Goal: Check status

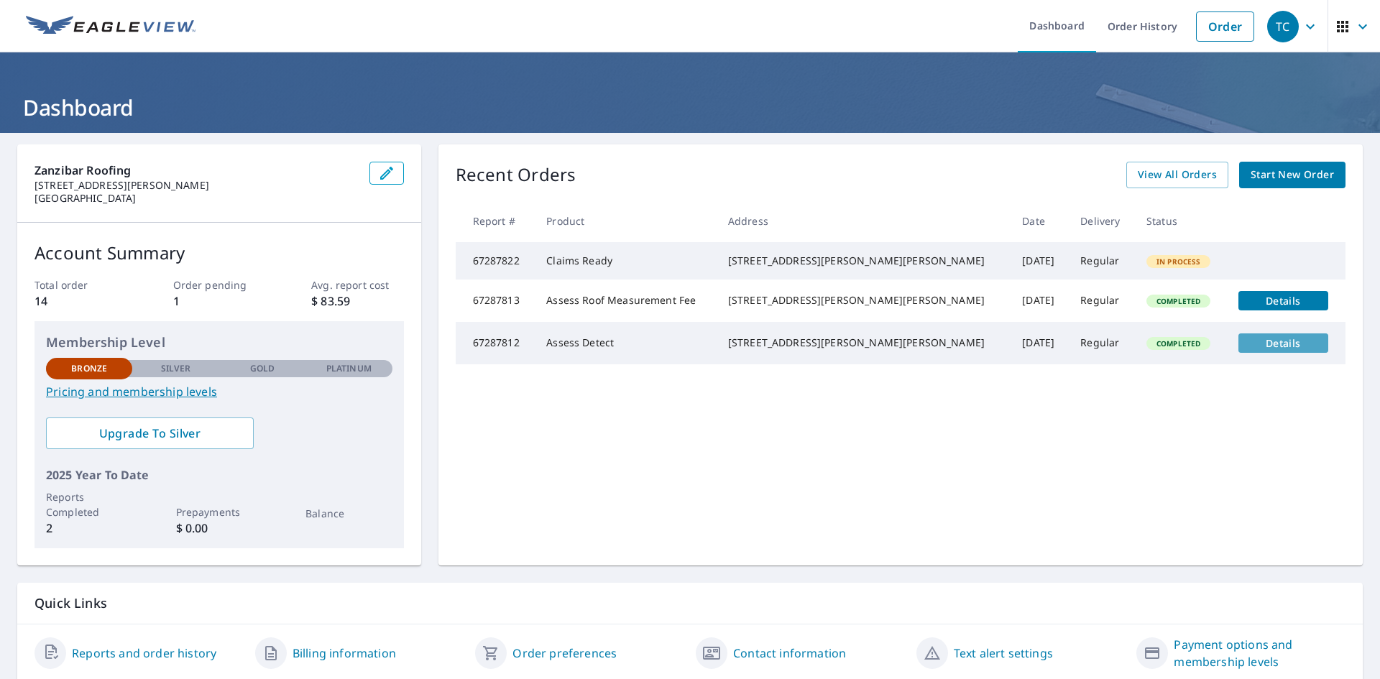
click at [1262, 350] on span "Details" at bounding box center [1283, 343] width 73 height 14
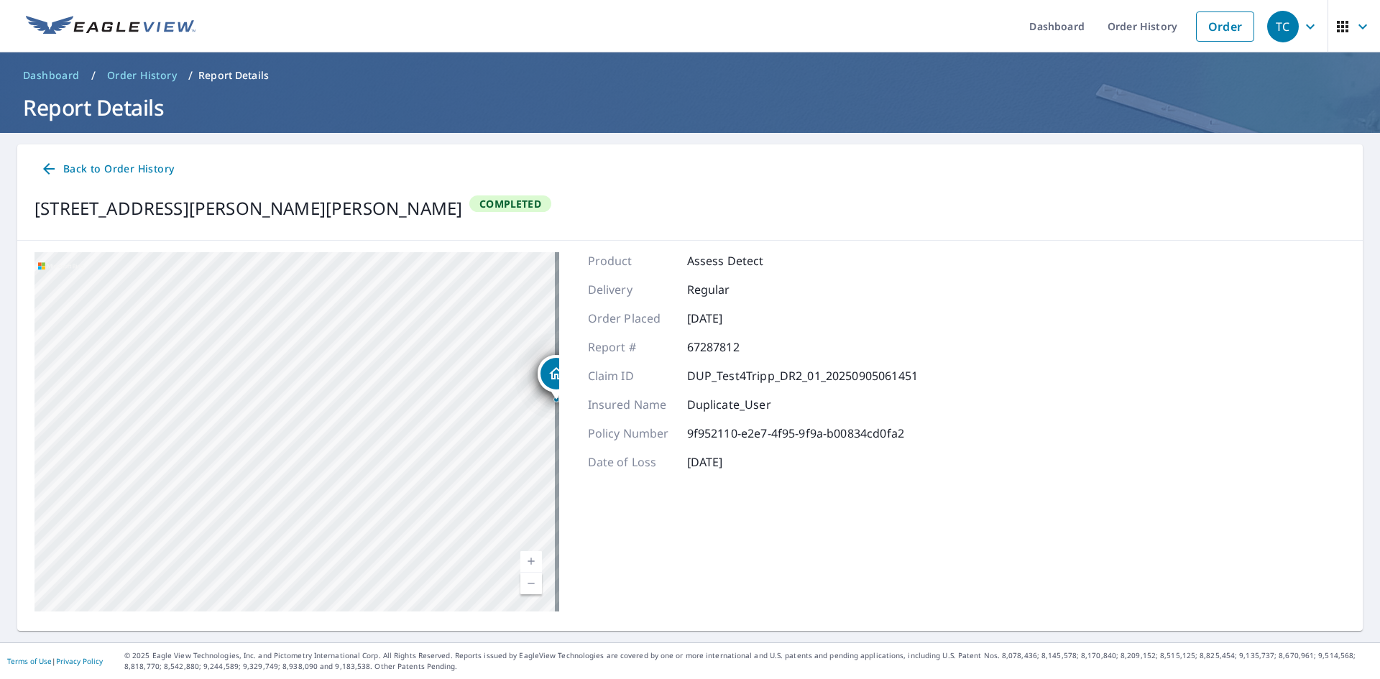
click at [147, 165] on span "Back to Order History" at bounding box center [107, 169] width 134 height 18
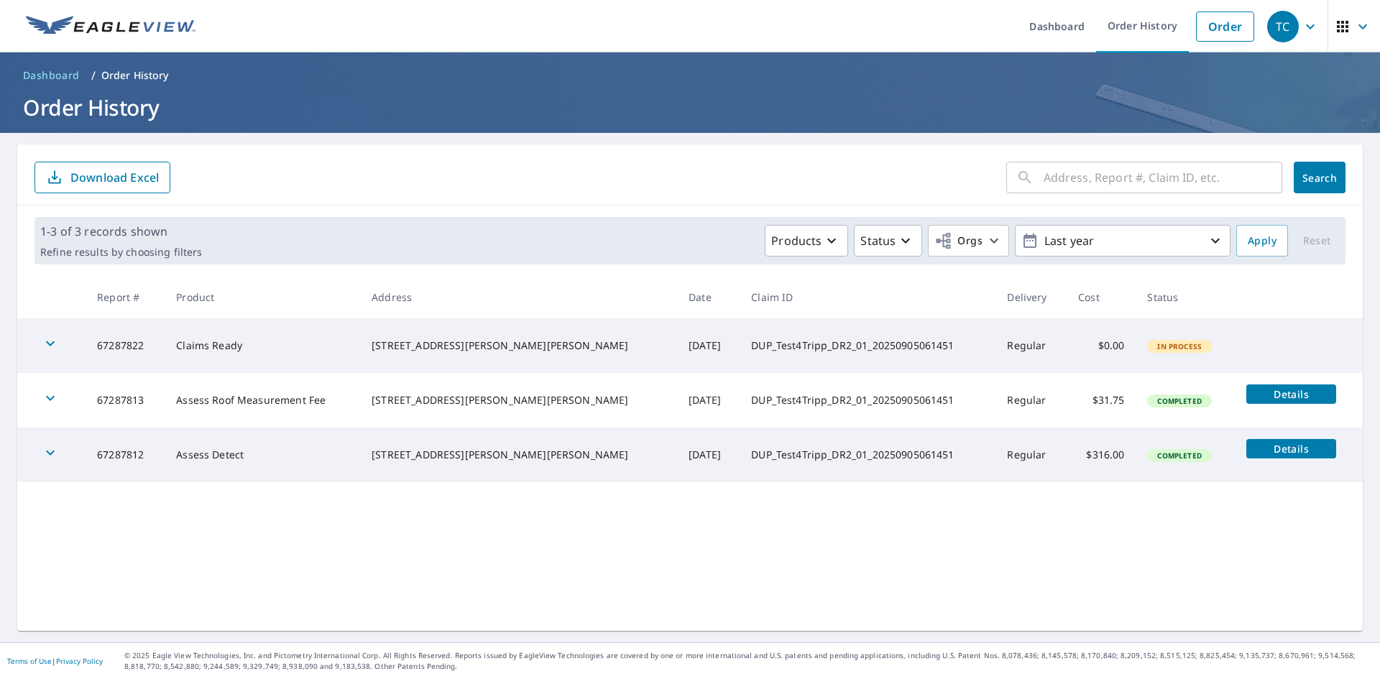
click at [1257, 394] on span "Details" at bounding box center [1290, 394] width 73 height 14
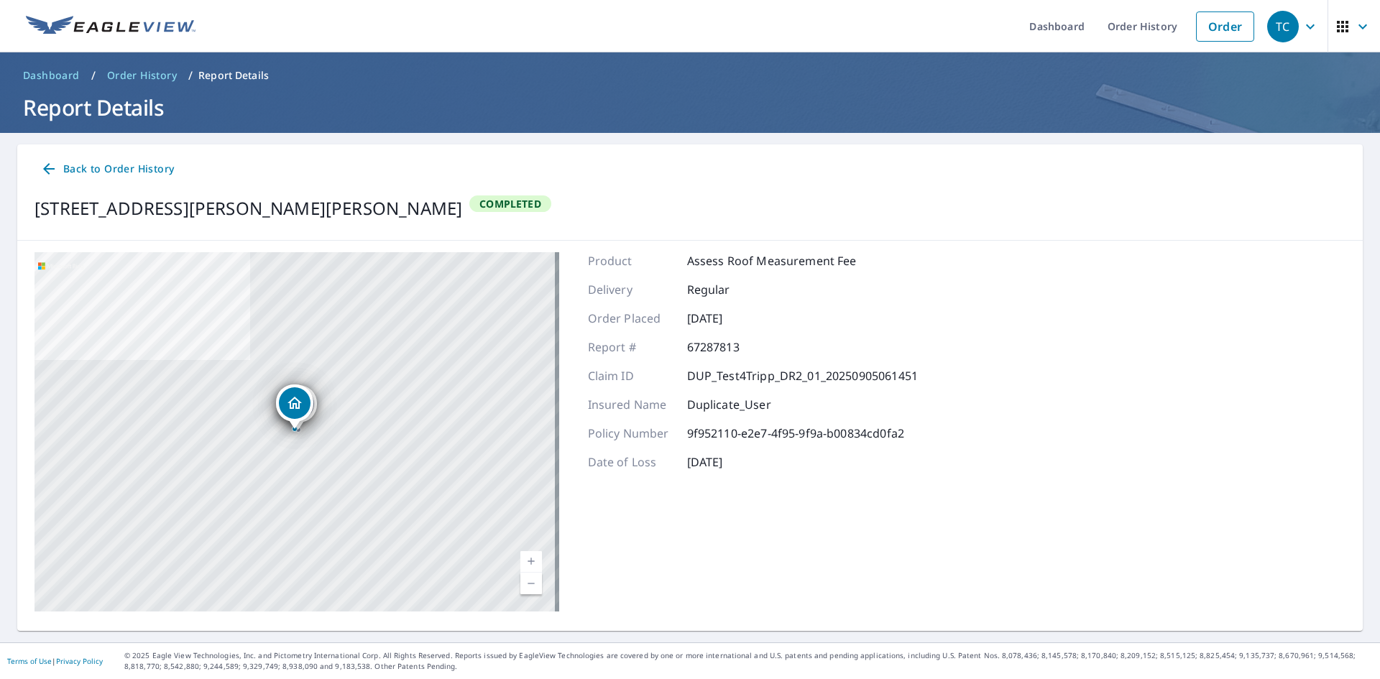
click at [80, 170] on span "Back to Order History" at bounding box center [107, 169] width 134 height 18
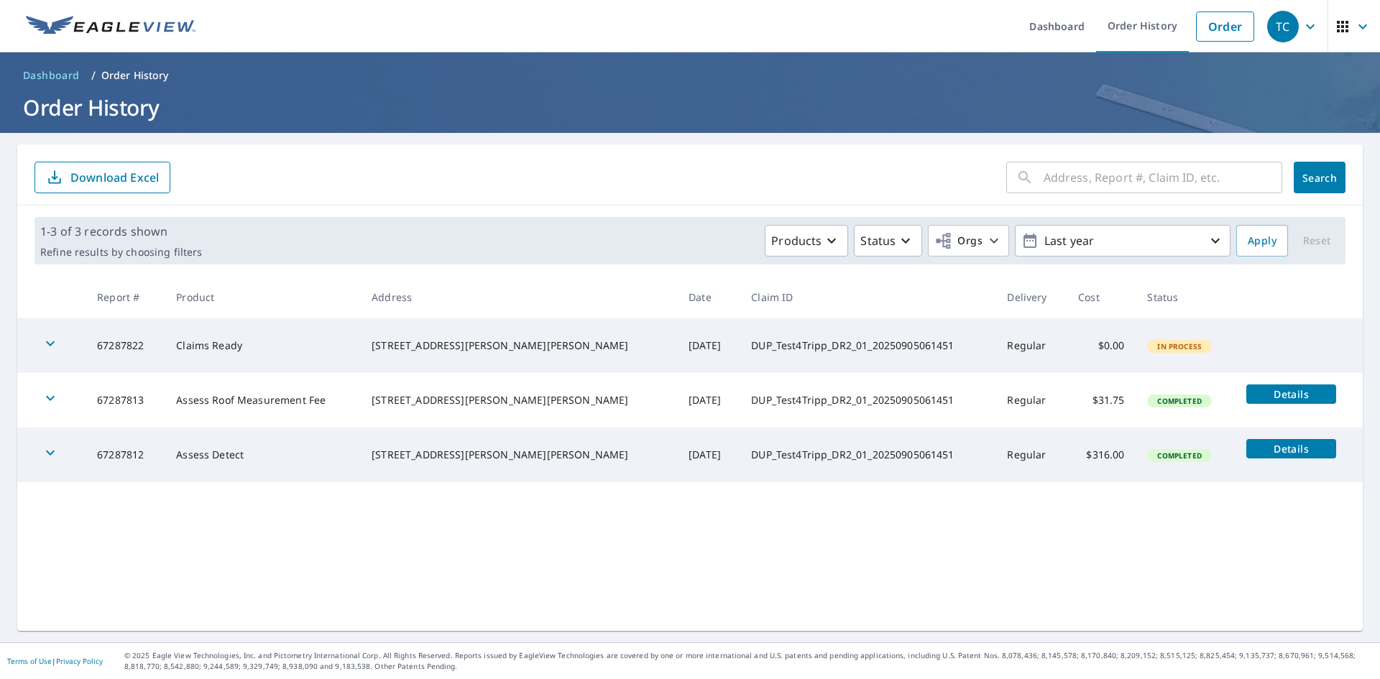
click at [799, 541] on div "​ Search Download Excel 1-3 of 3 records shown Refine results by choosing filte…" at bounding box center [689, 387] width 1345 height 486
click at [56, 401] on icon "button" at bounding box center [50, 397] width 17 height 17
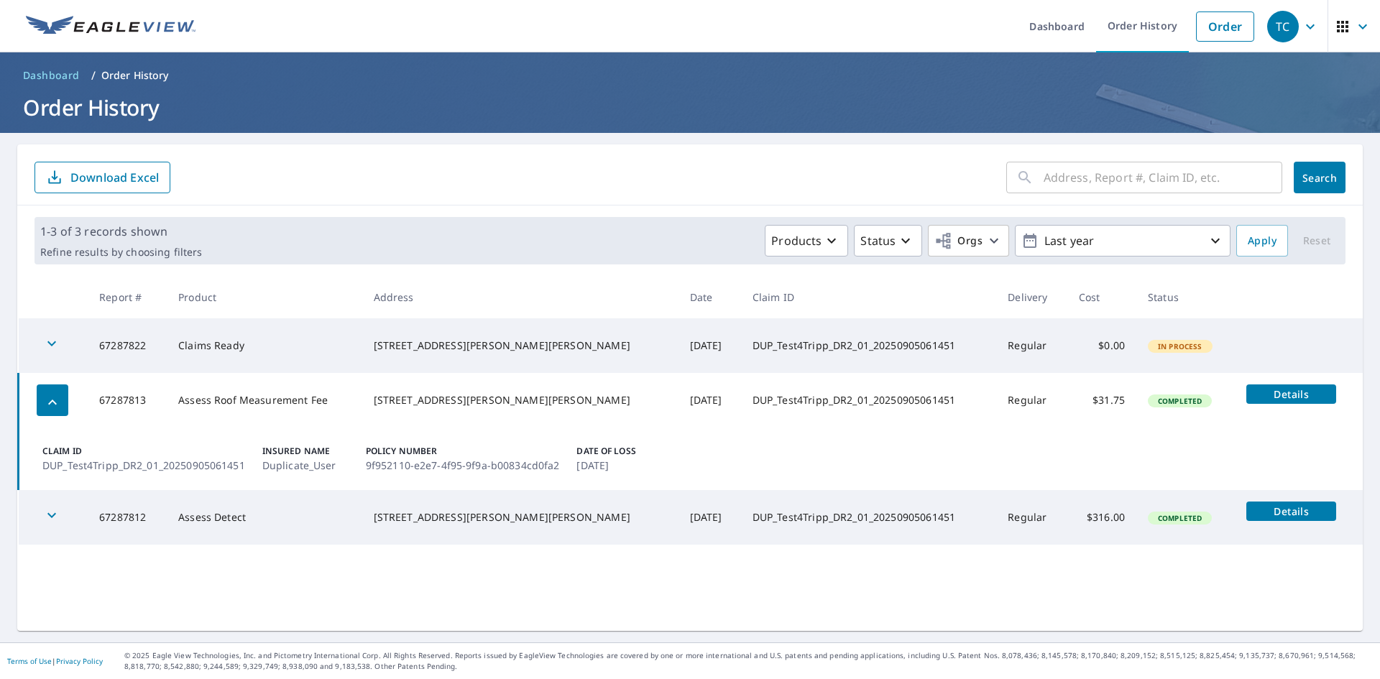
click at [55, 517] on icon "button" at bounding box center [51, 515] width 17 height 17
